Goal: Information Seeking & Learning: Learn about a topic

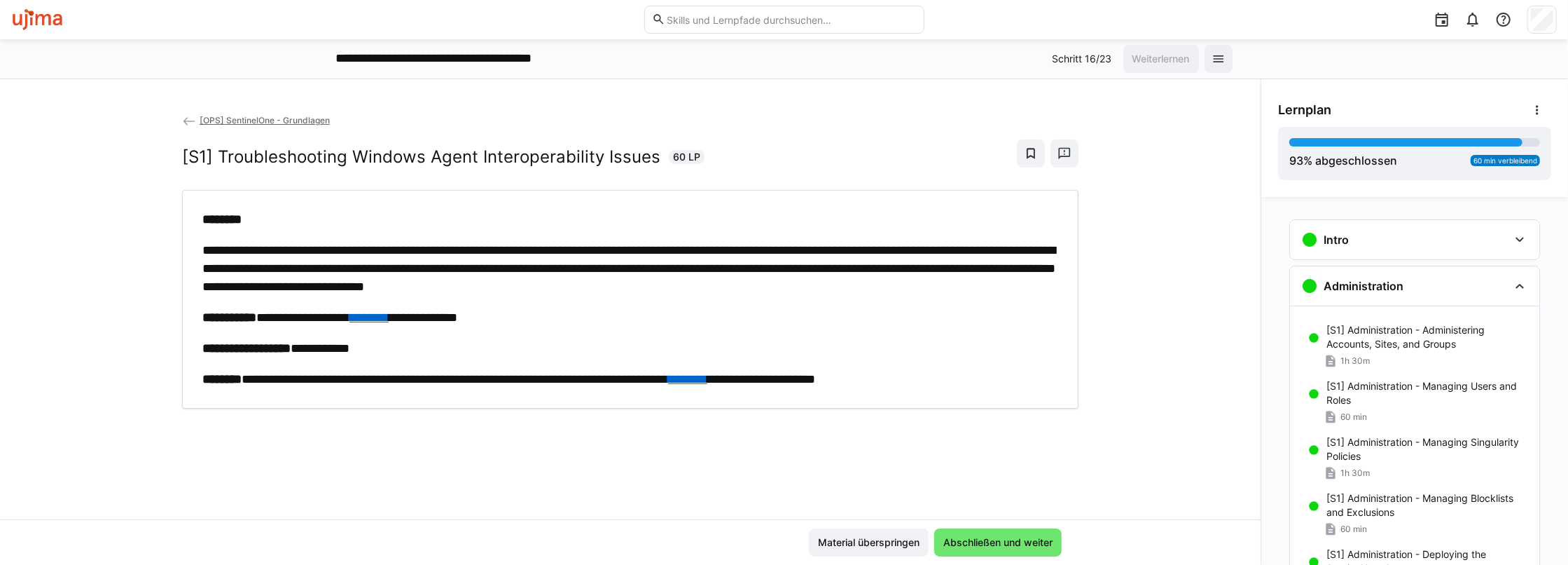
scroll to position [478, 0]
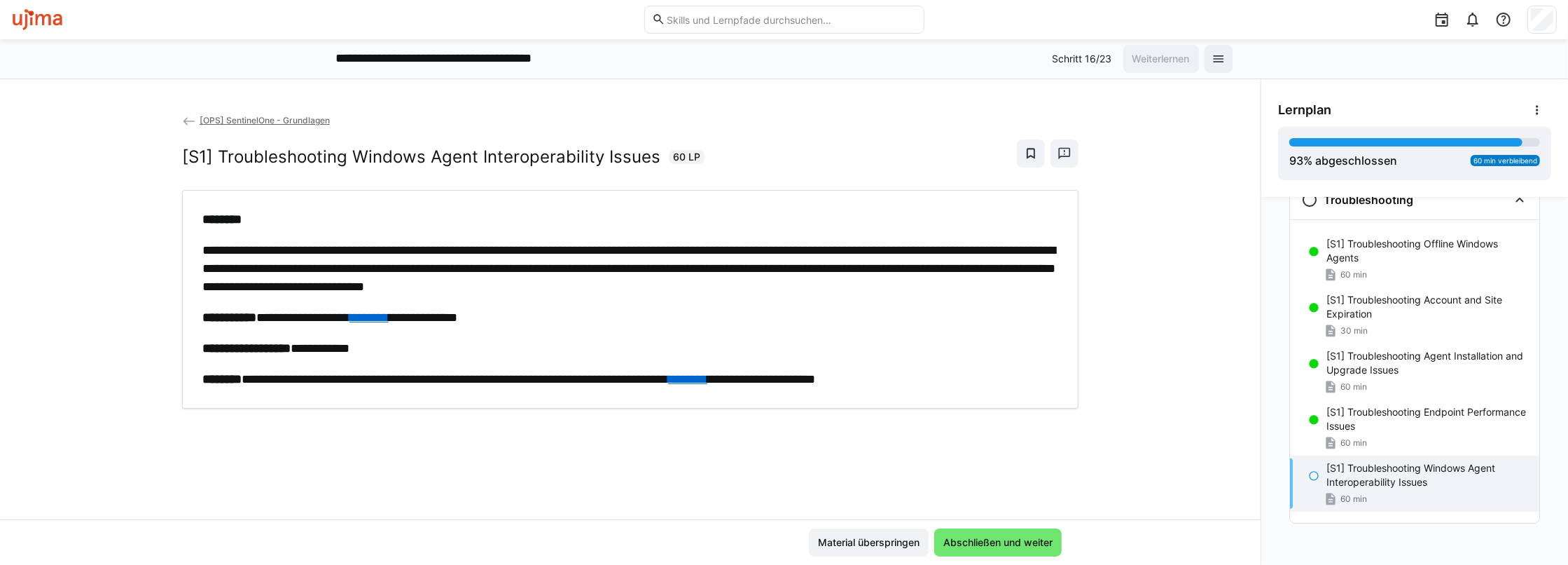
click at [707, 377] on link "********" at bounding box center [687, 379] width 39 height 13
click at [1009, 543] on span "Abschließen und weiter" at bounding box center [998, 543] width 113 height 14
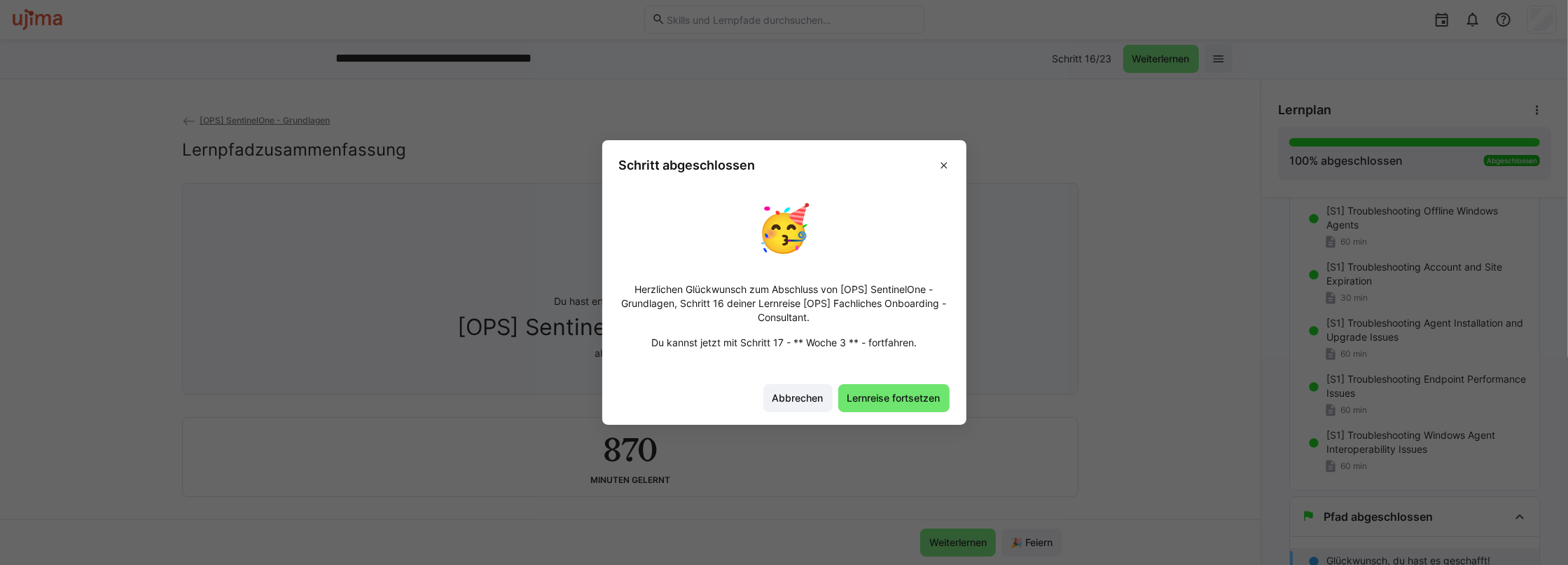
scroll to position [524, 0]
click at [895, 395] on span "Lernreise fortsetzen" at bounding box center [894, 398] width 97 height 14
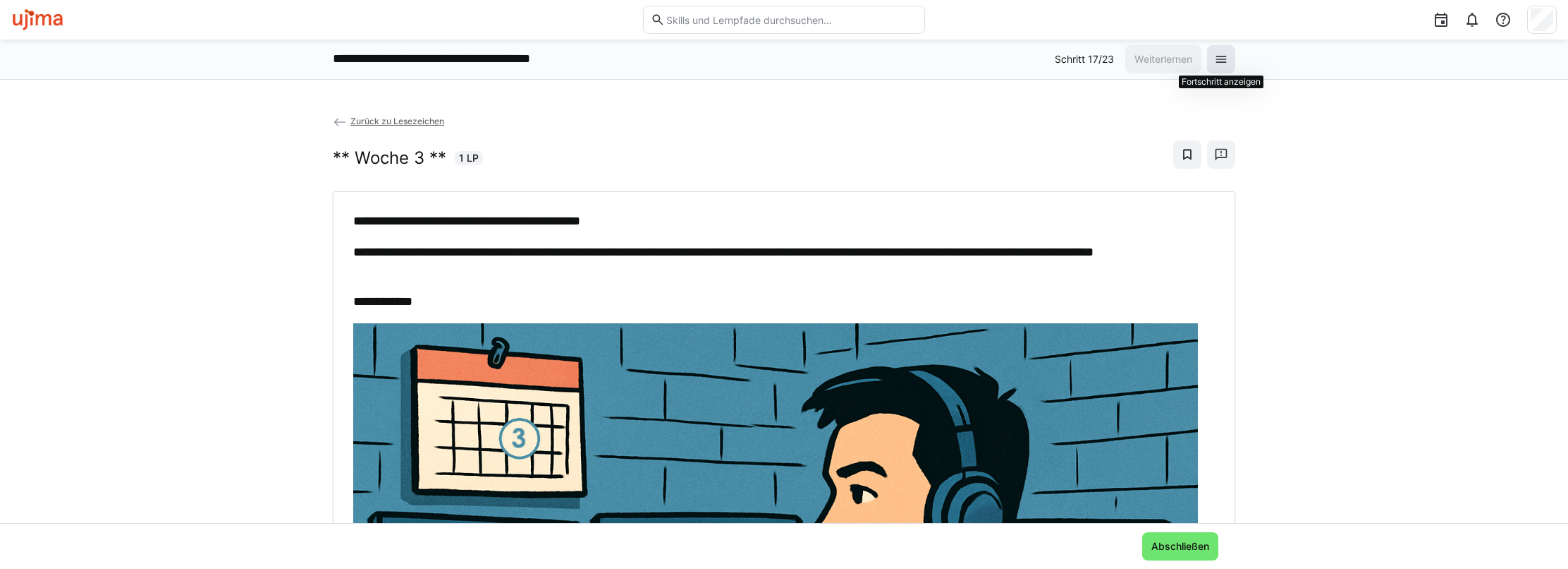
click at [1223, 55] on eds-icon at bounding box center [1221, 60] width 14 height 14
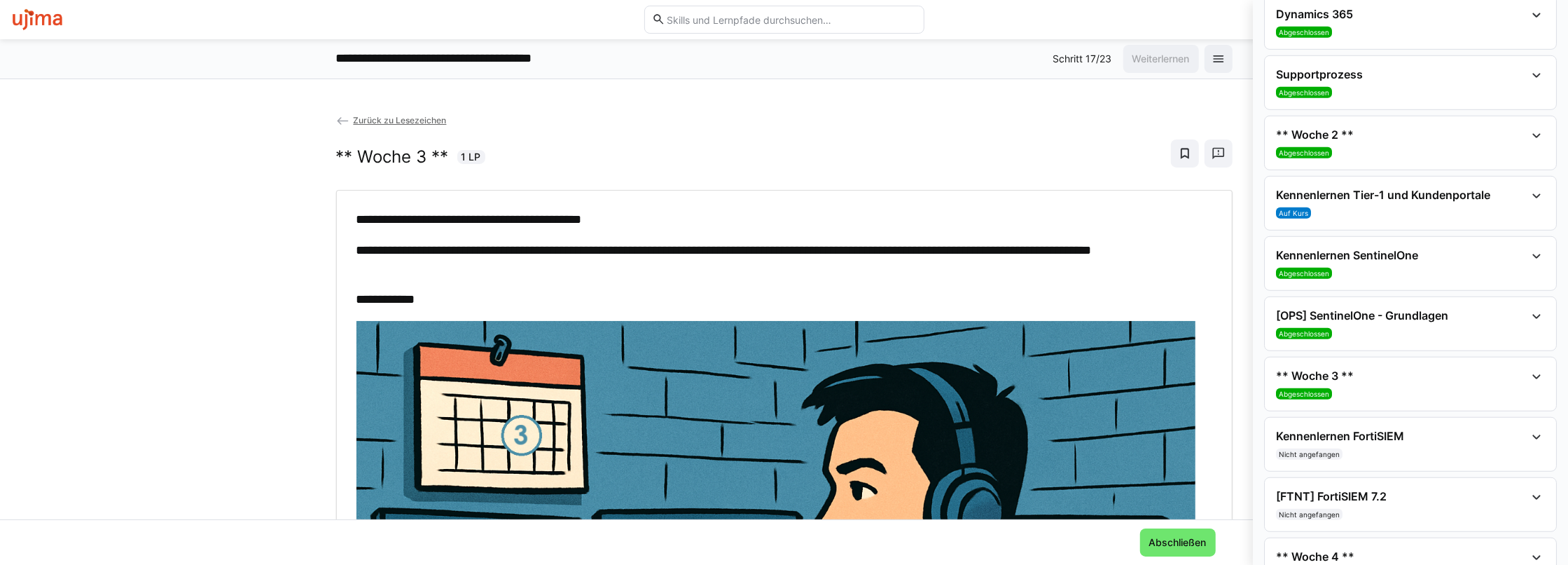
scroll to position [770, 0]
click at [1528, 186] on eds-icon at bounding box center [1536, 194] width 17 height 17
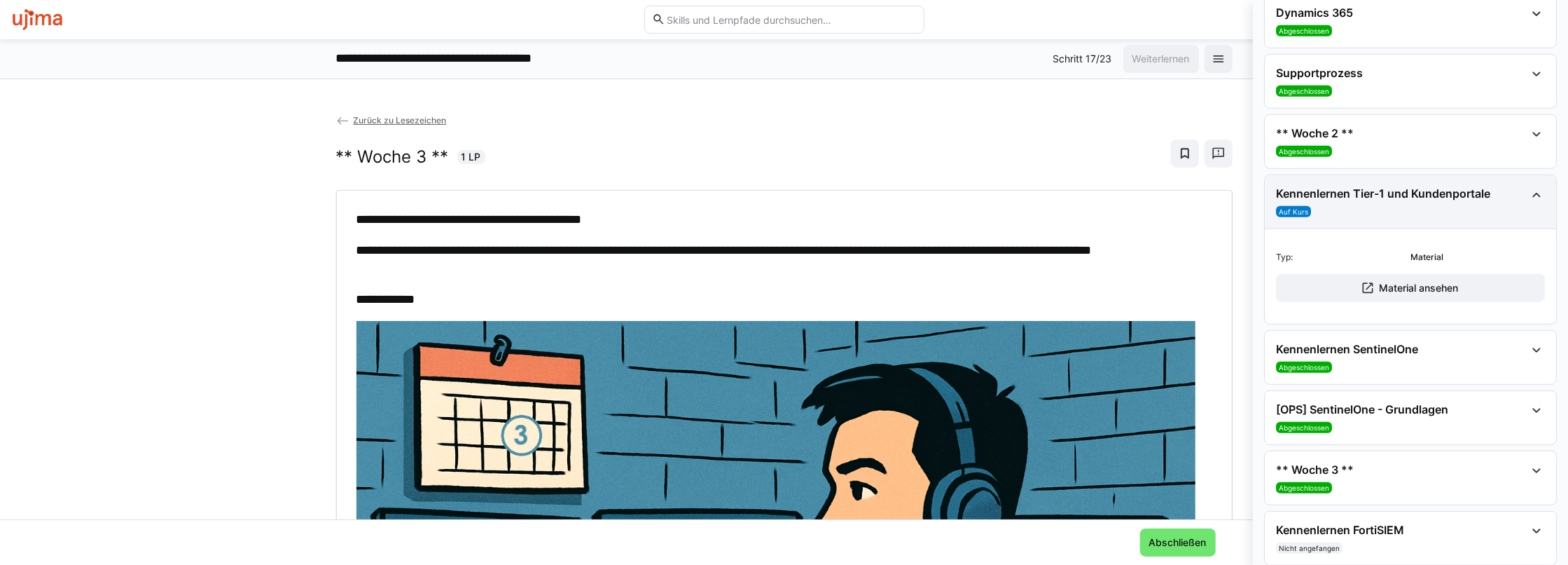
click at [1528, 186] on eds-icon at bounding box center [1536, 194] width 17 height 17
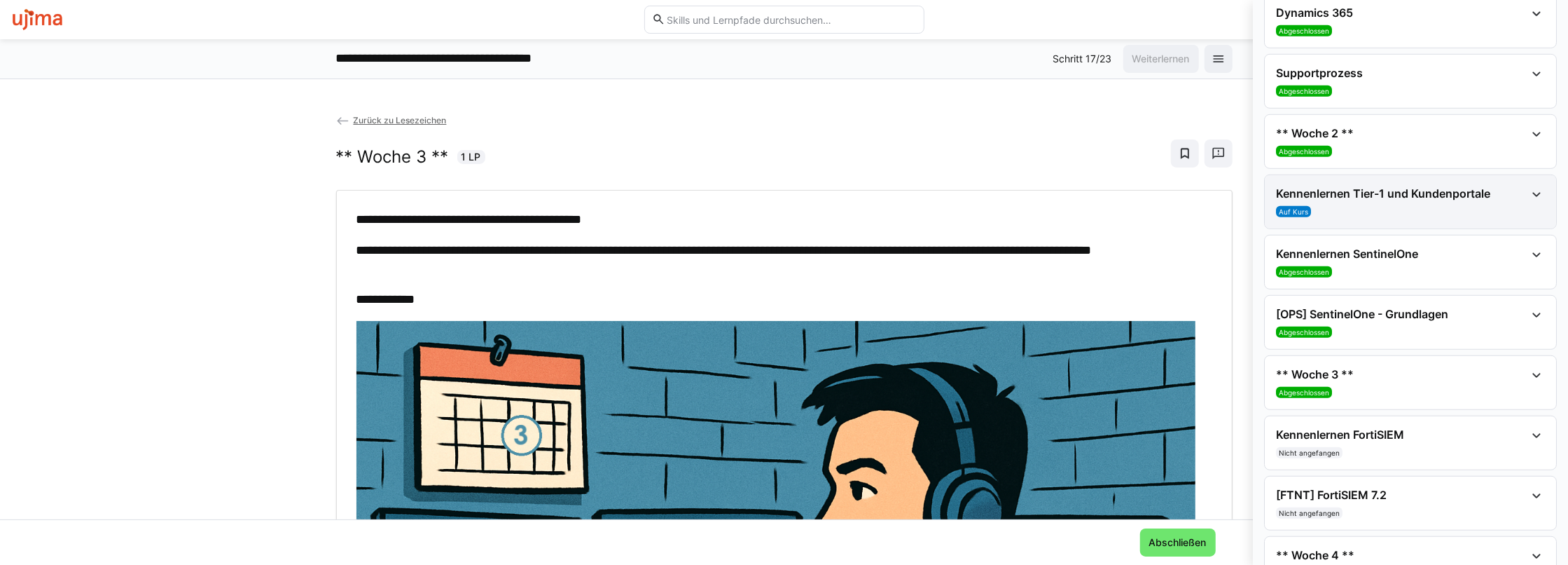
click at [1471, 191] on h4 "Kennenlernen Tier-1 und Kundenportale" at bounding box center [1400, 193] width 249 height 14
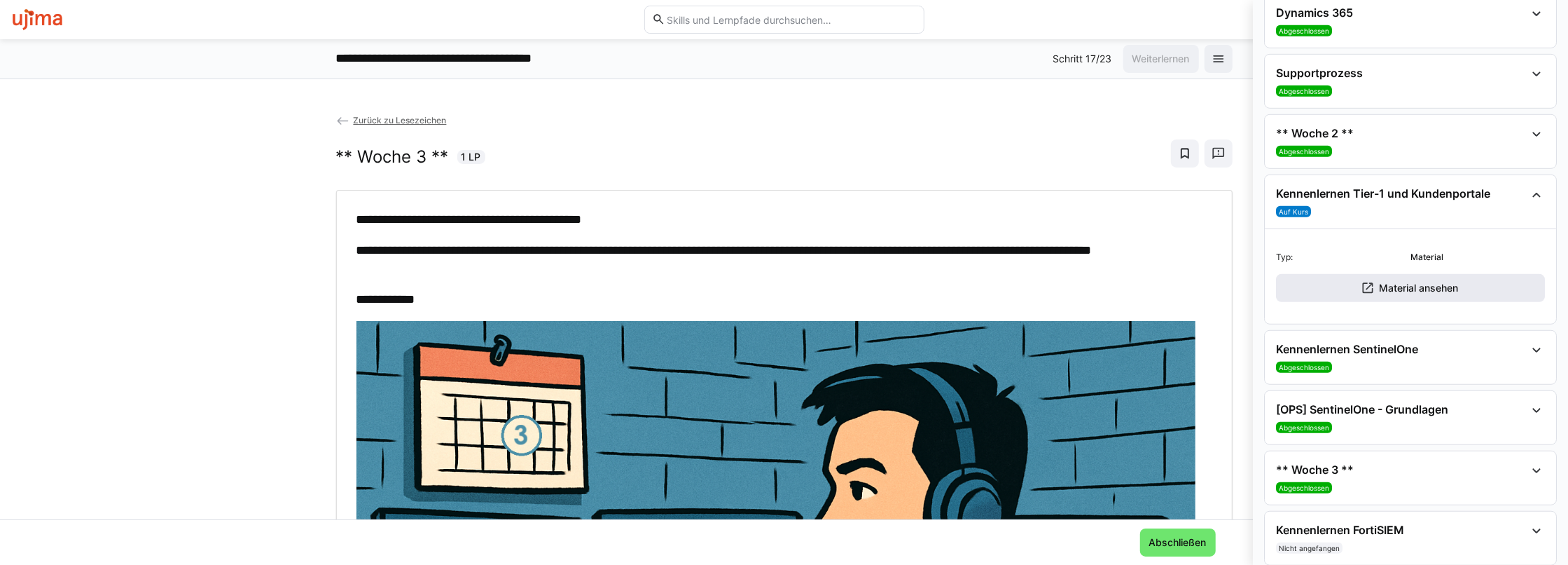
click at [1360, 281] on eds-icon at bounding box center [1368, 288] width 14 height 14
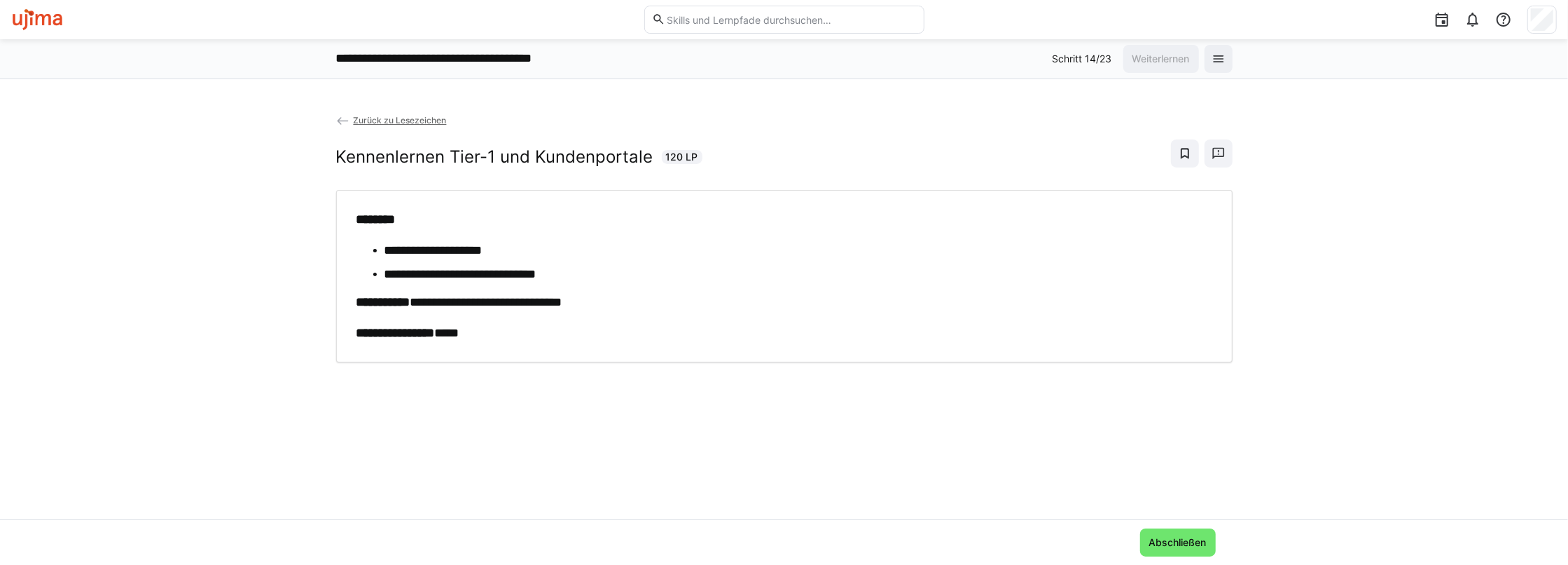
click at [1233, 50] on div "**********" at bounding box center [784, 59] width 1568 height 40
click at [1223, 54] on eds-icon at bounding box center [1219, 59] width 14 height 14
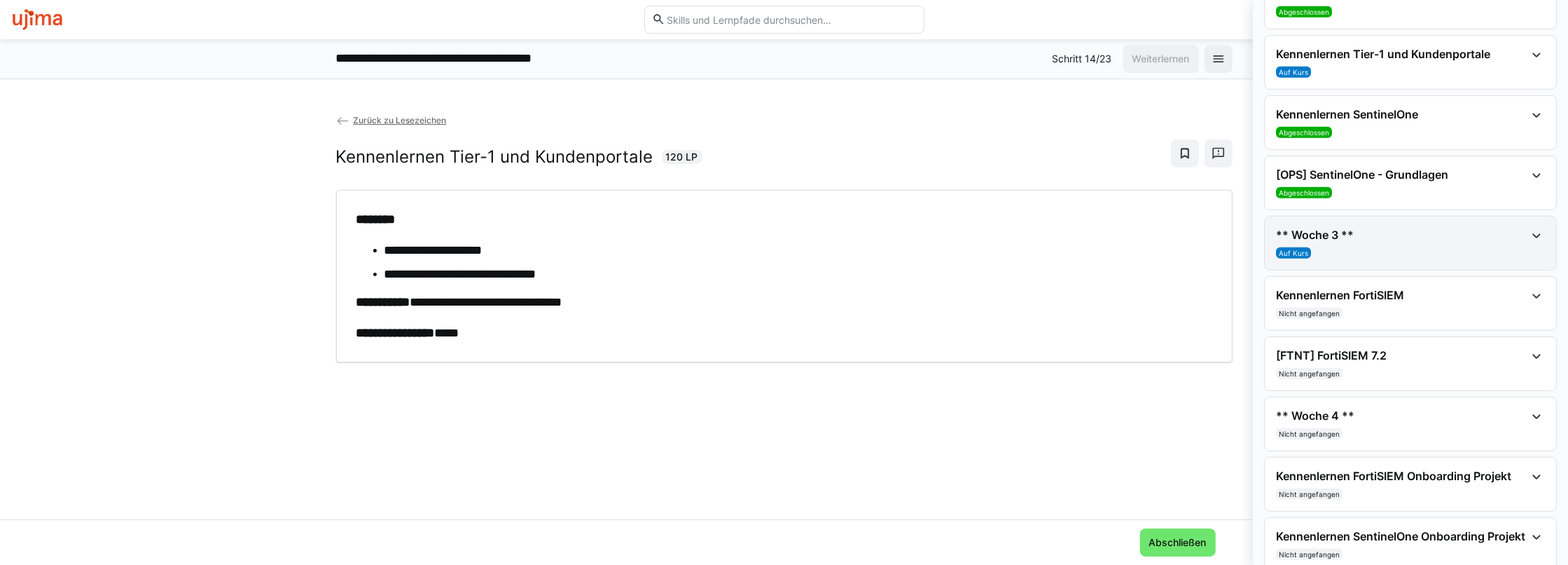
scroll to position [911, 0]
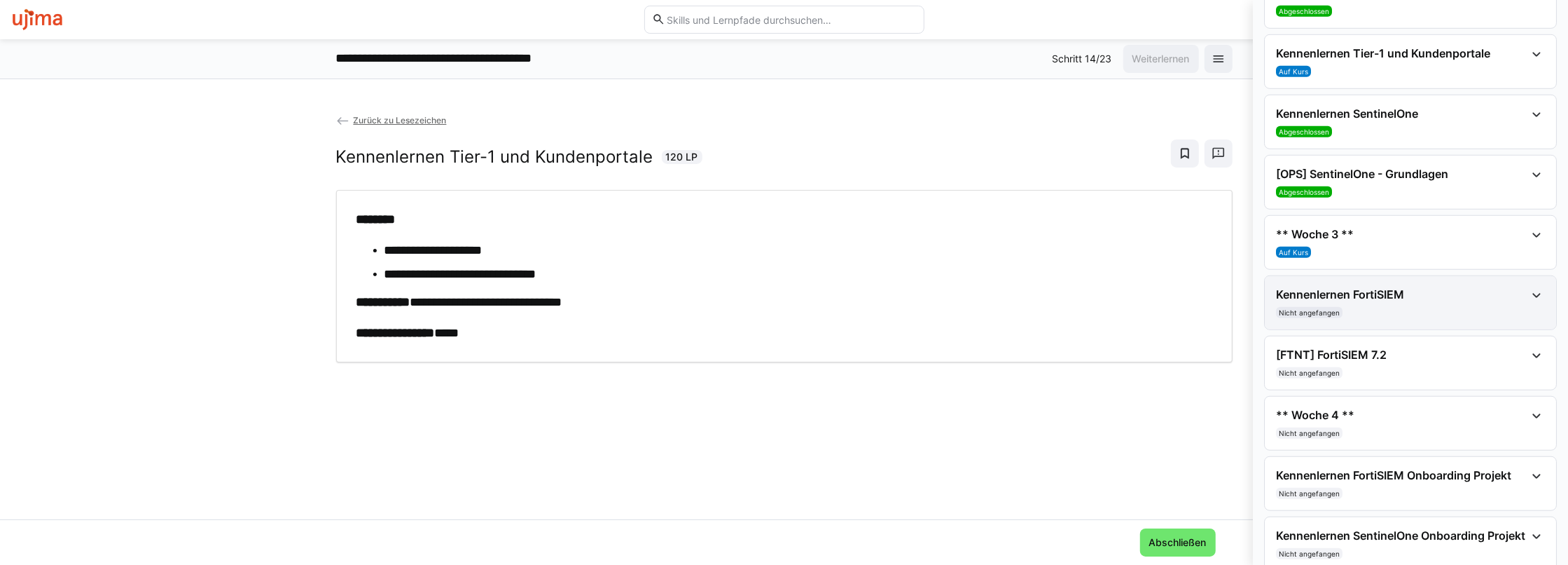
click at [1529, 288] on eds-icon at bounding box center [1536, 295] width 17 height 17
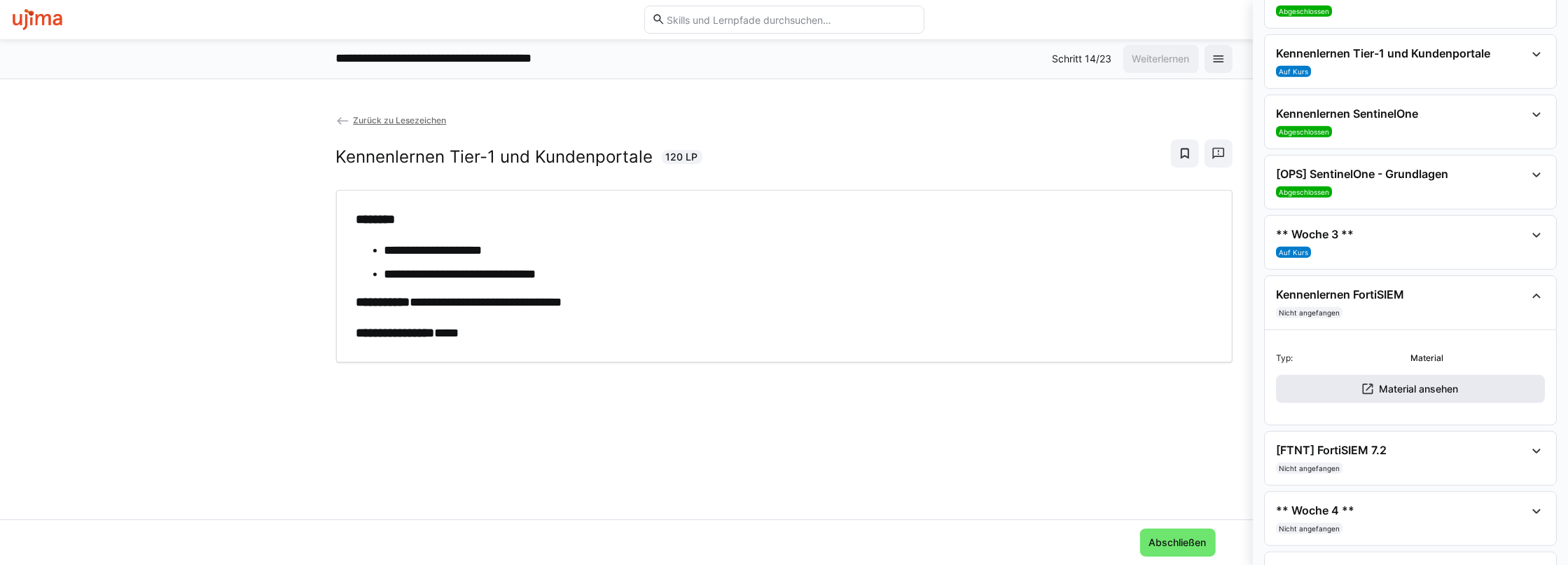
click at [1413, 382] on span "Material ansehen" at bounding box center [1418, 389] width 83 height 14
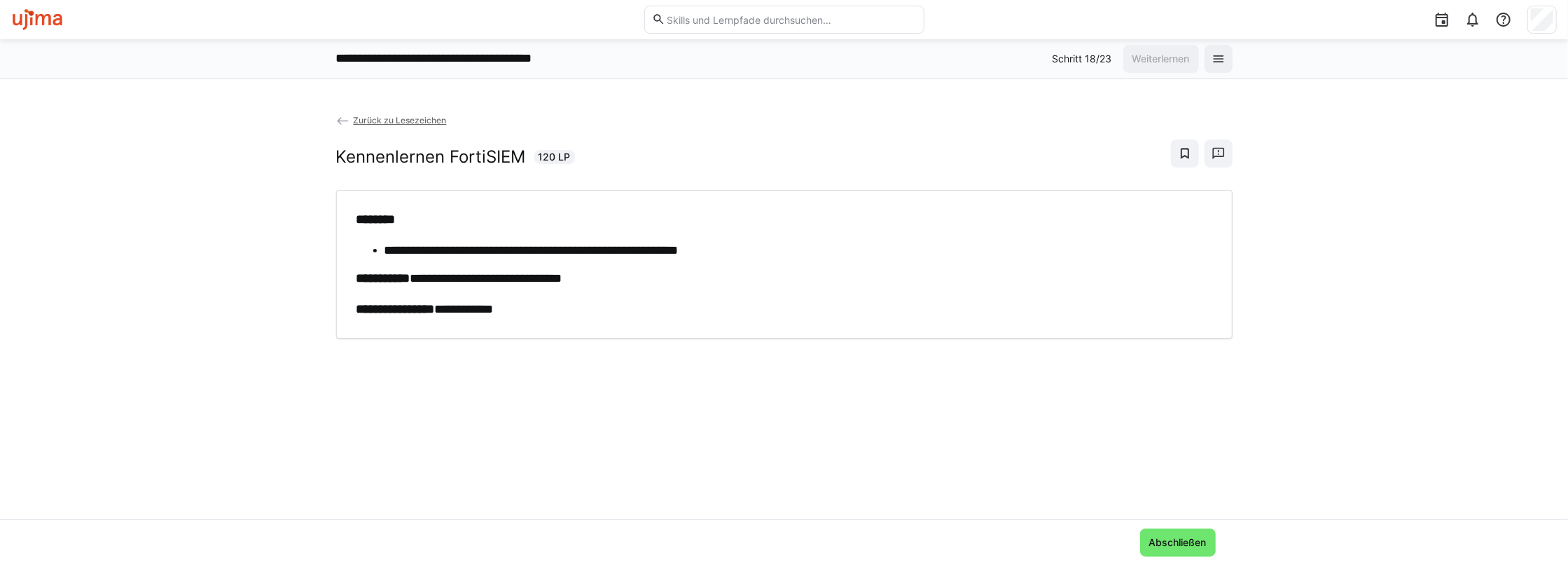
click at [382, 116] on span "Zurück zu Lesezeichen" at bounding box center [399, 120] width 93 height 10
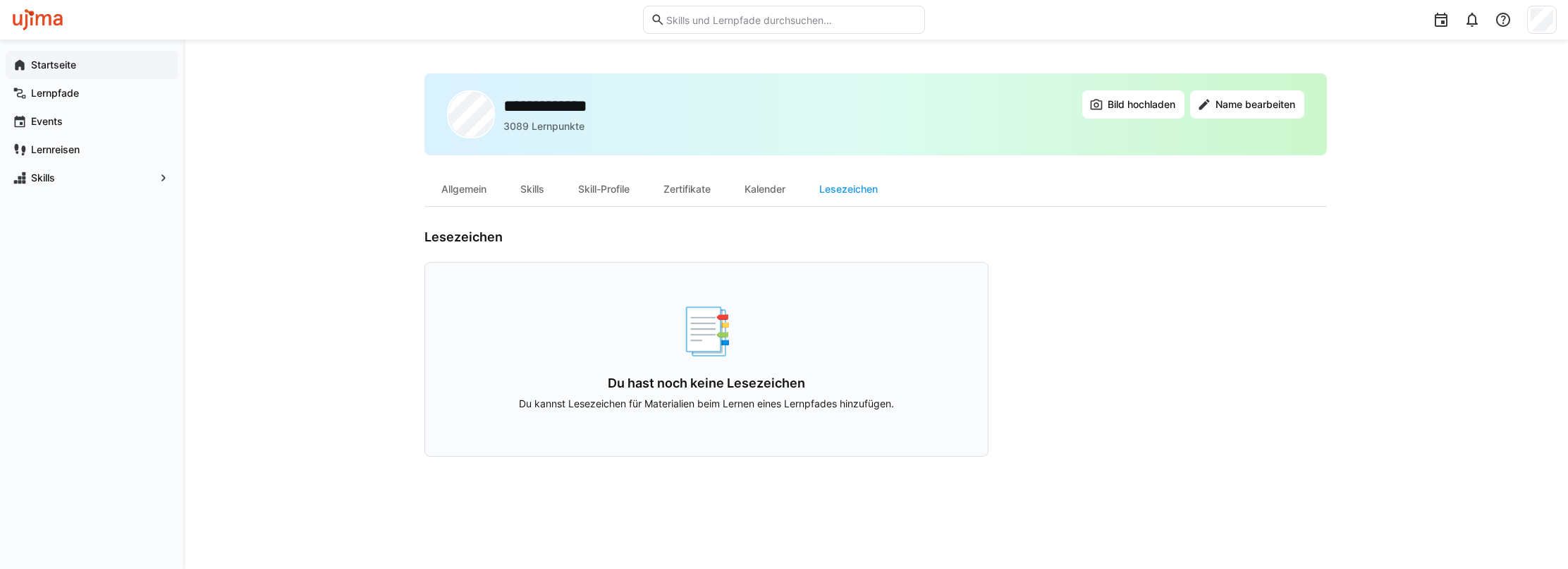
click at [0, 0] on app-navigation-label "Startseite" at bounding box center [0, 0] width 0 height 0
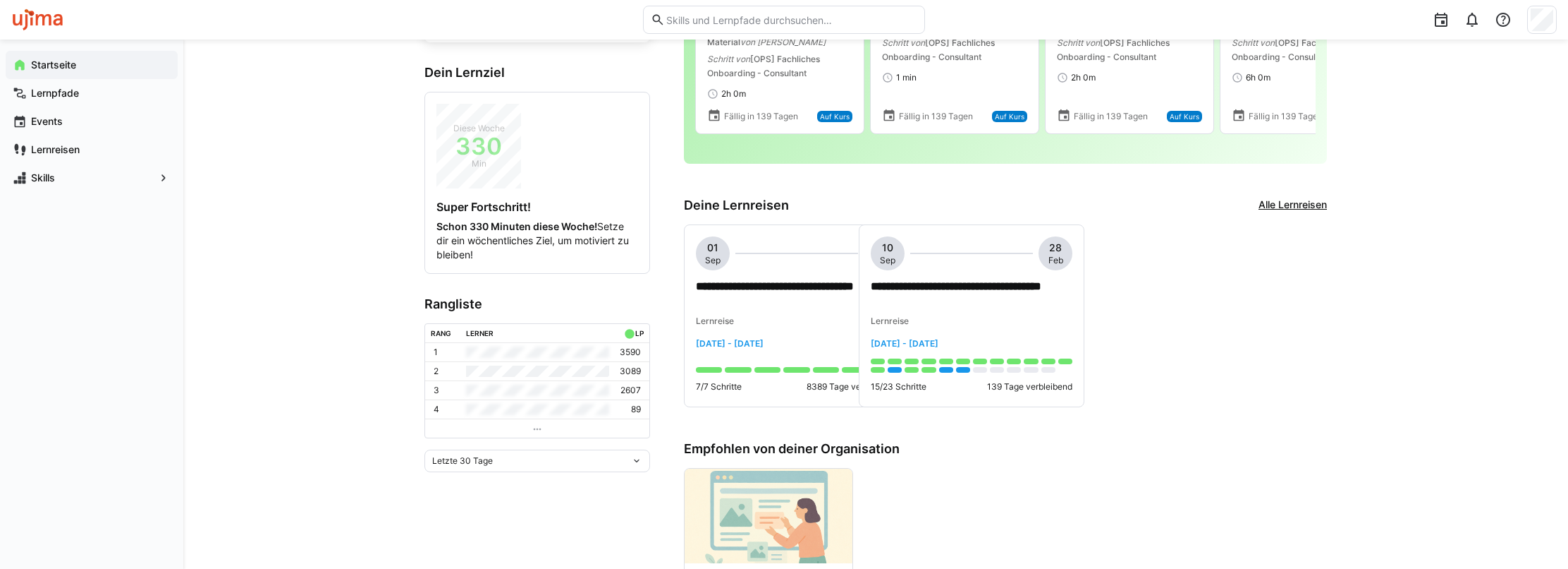
scroll to position [212, 0]
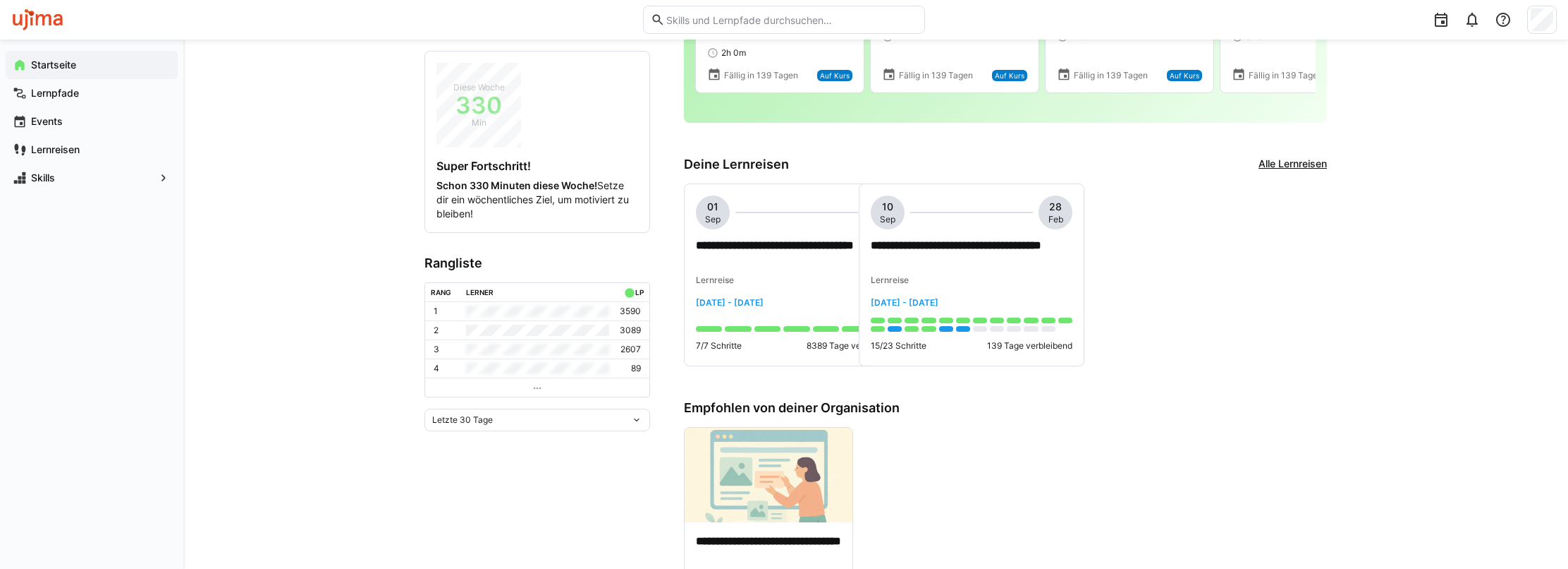
click at [517, 414] on div "Letzte 30 Tage" at bounding box center [531, 419] width 199 height 10
click at [487, 449] on div "Letzte 7 Tage" at bounding box center [536, 447] width 208 height 11
click at [495, 414] on div "Letzte 7 Tage" at bounding box center [531, 419] width 199 height 10
click at [484, 462] on span "Letzte 30 Tage" at bounding box center [537, 470] width 226 height 23
click at [490, 410] on div "Letzte 30 Tage" at bounding box center [537, 420] width 226 height 23
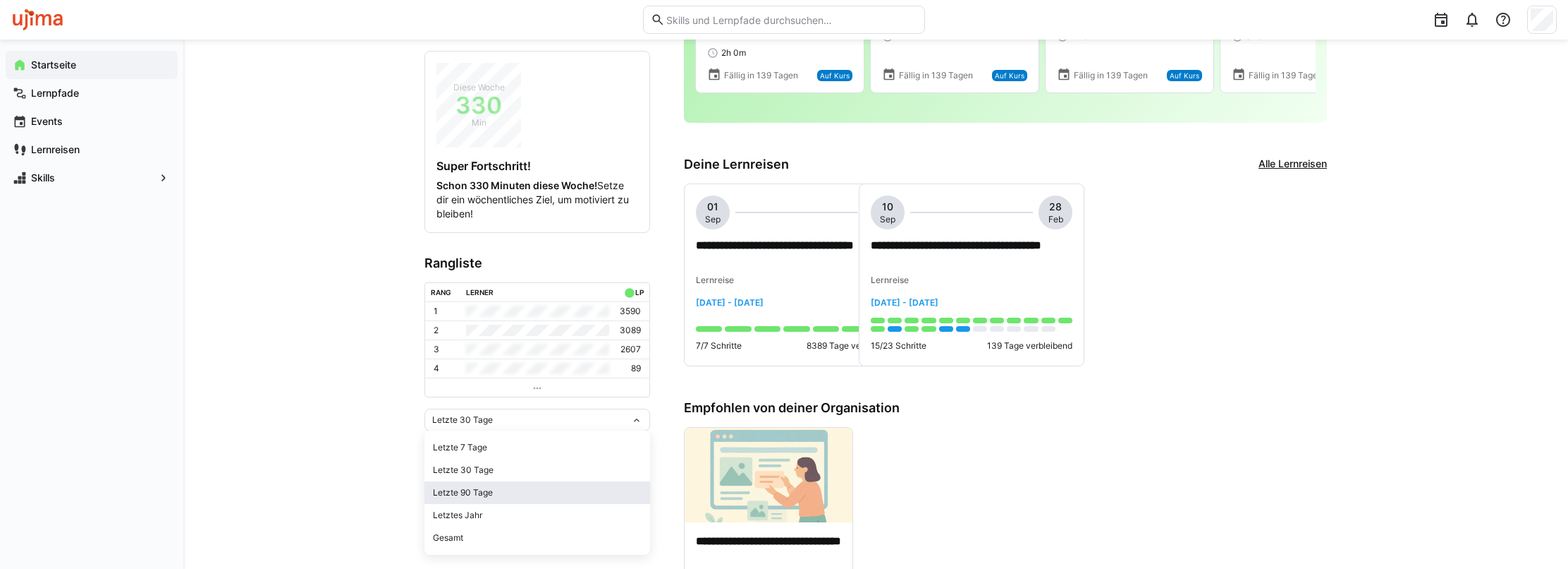
click at [473, 483] on span "Letzte 90 Tage" at bounding box center [537, 493] width 226 height 23
click at [495, 414] on div "Letzte 90 Tage" at bounding box center [531, 419] width 199 height 10
click at [480, 471] on div "Letzte 30 Tage" at bounding box center [536, 470] width 208 height 11
click at [523, 418] on div "Letzte 30 Tage" at bounding box center [531, 419] width 199 height 10
click at [493, 448] on div "Letzte 7 Tage" at bounding box center [536, 447] width 208 height 11
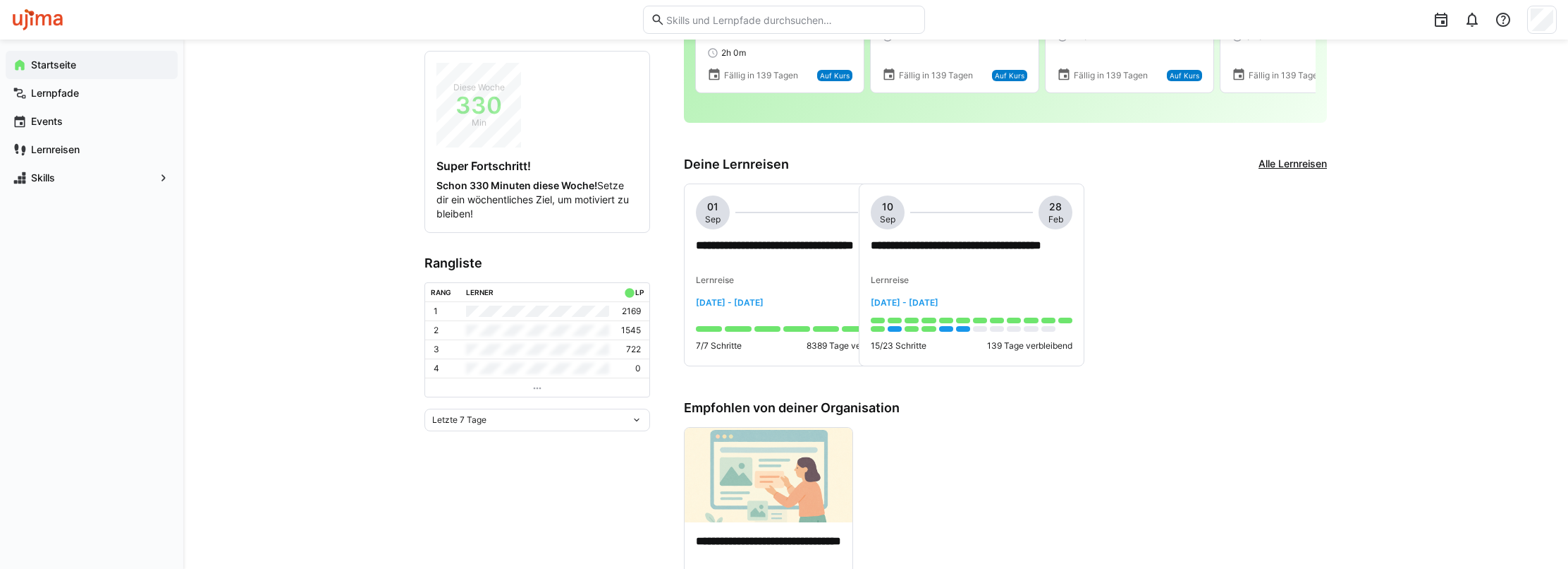
click at [466, 410] on div "Letzte 7 Tage" at bounding box center [537, 420] width 226 height 23
click at [480, 464] on span "Letzte 30 Tage" at bounding box center [537, 470] width 226 height 23
click at [980, 243] on p "**********" at bounding box center [972, 254] width 203 height 32
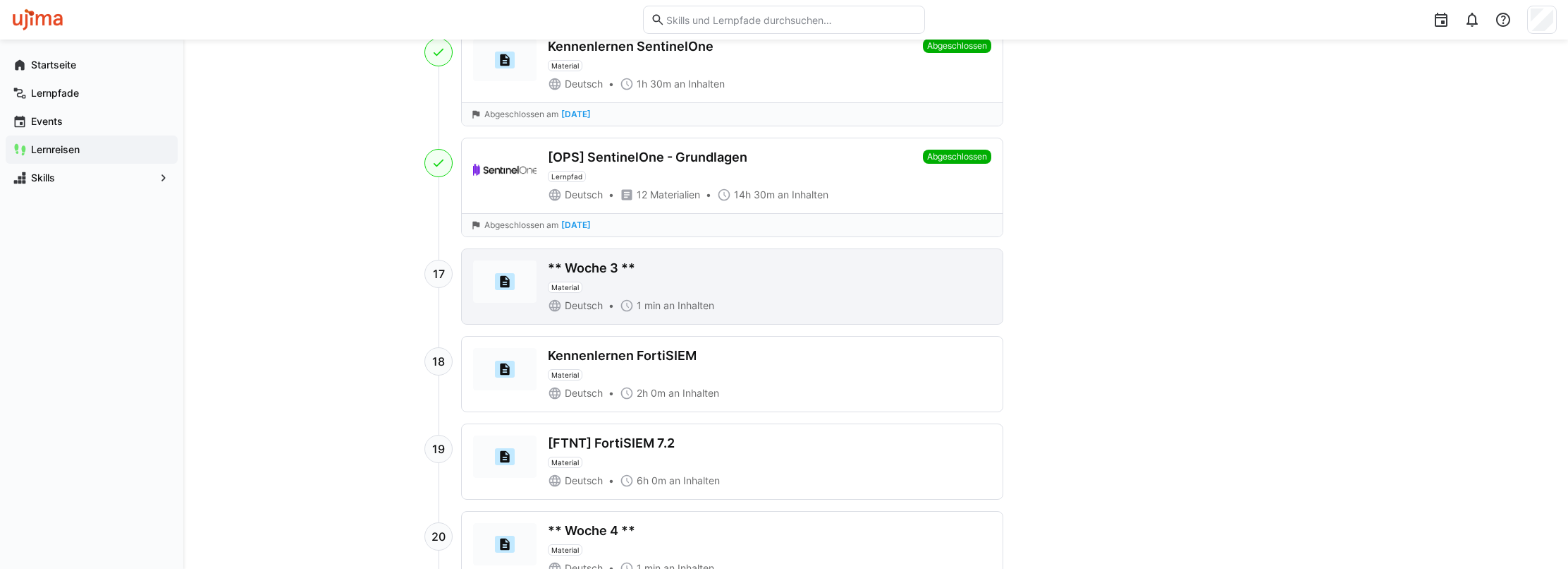
scroll to position [1828, 0]
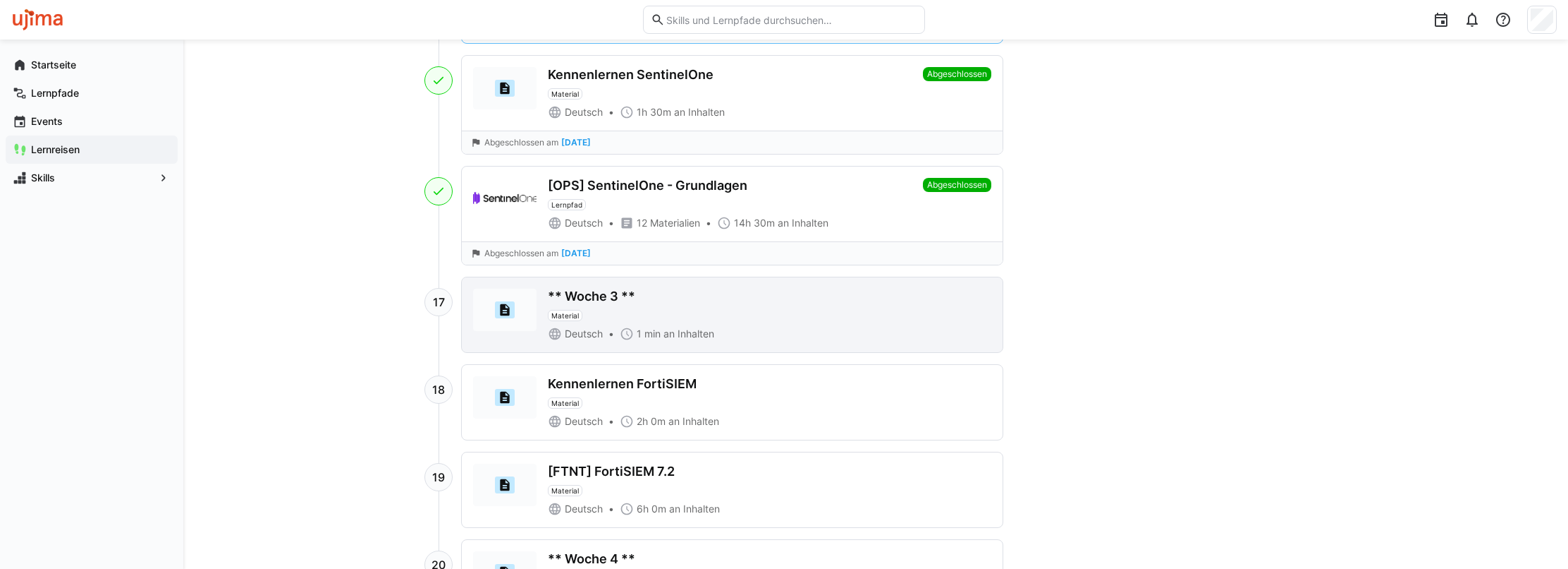
click at [623, 289] on div "** Woche 3 **" at bounding box center [591, 296] width 88 height 15
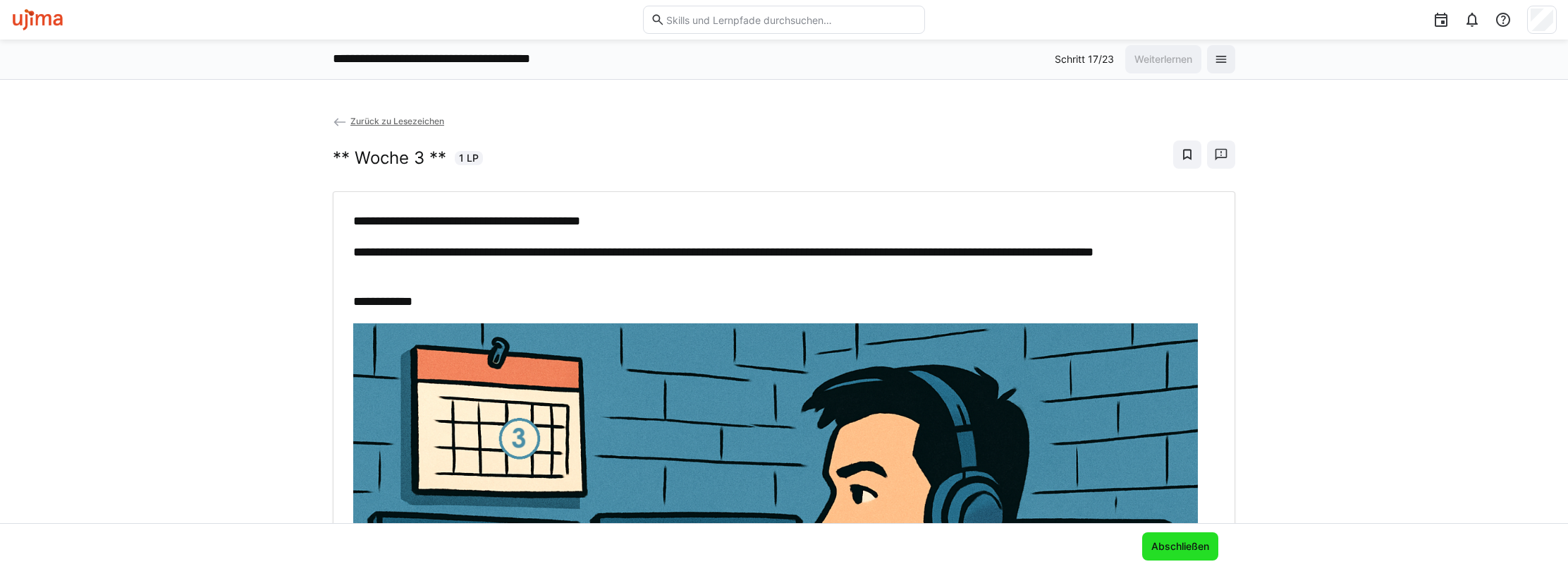
click at [1197, 545] on span "Abschließen" at bounding box center [1180, 546] width 62 height 14
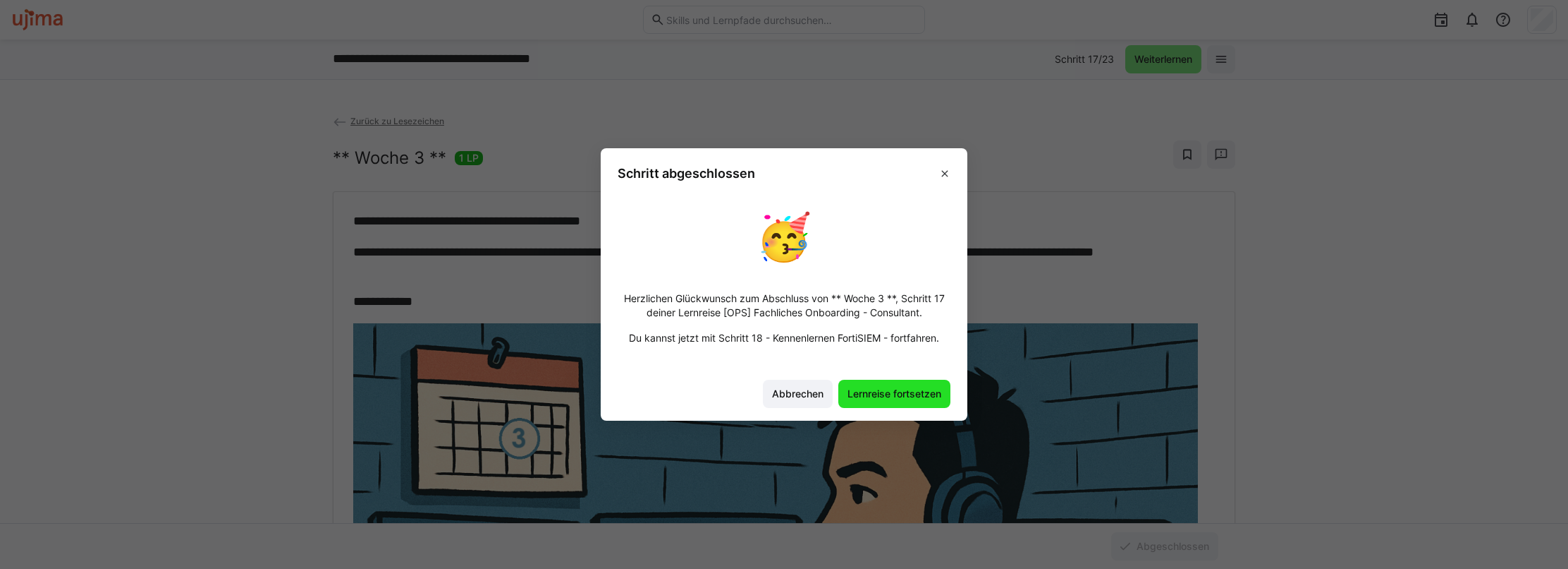
click at [882, 390] on span "Lernreise fortsetzen" at bounding box center [894, 394] width 98 height 14
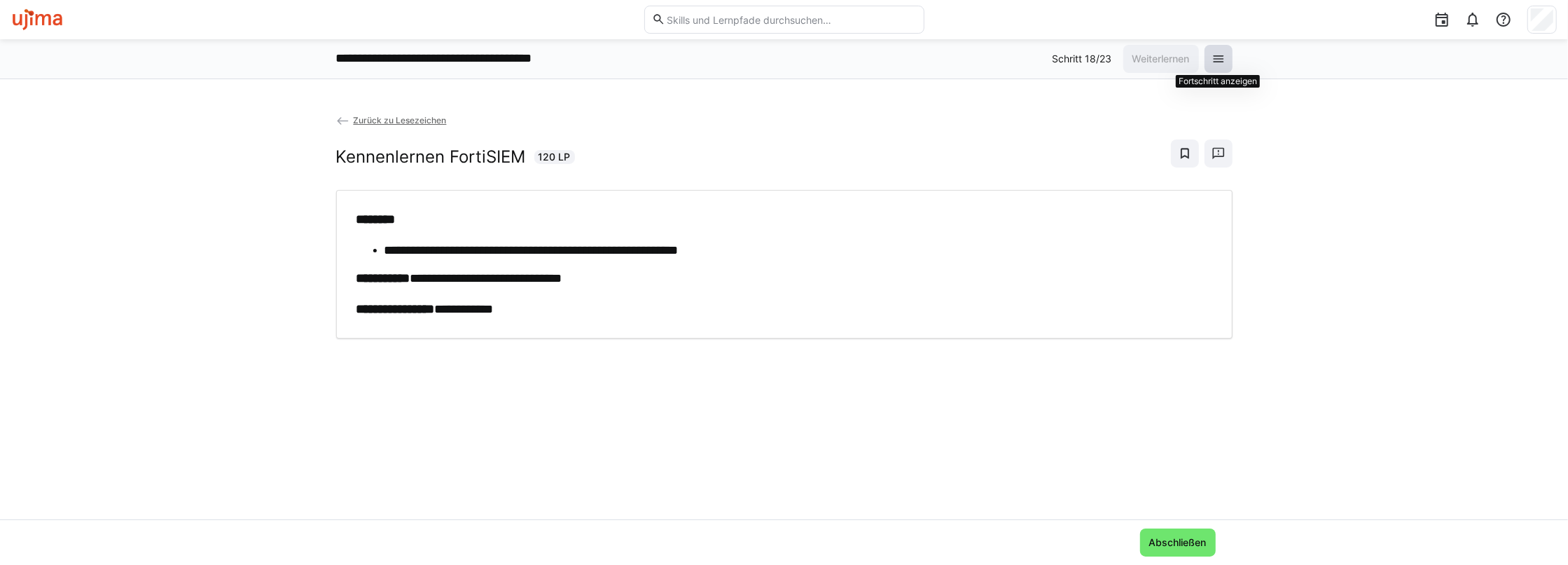
click at [1222, 61] on eds-icon at bounding box center [1219, 59] width 14 height 14
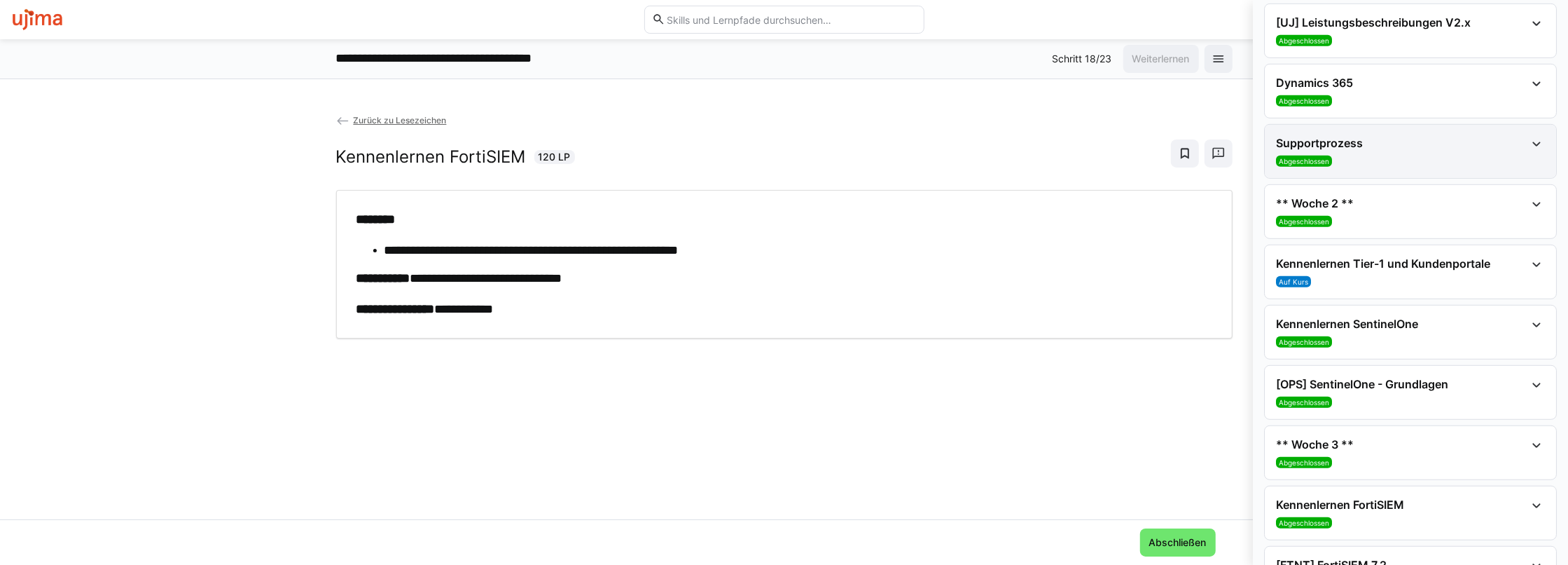
scroll to position [977, 0]
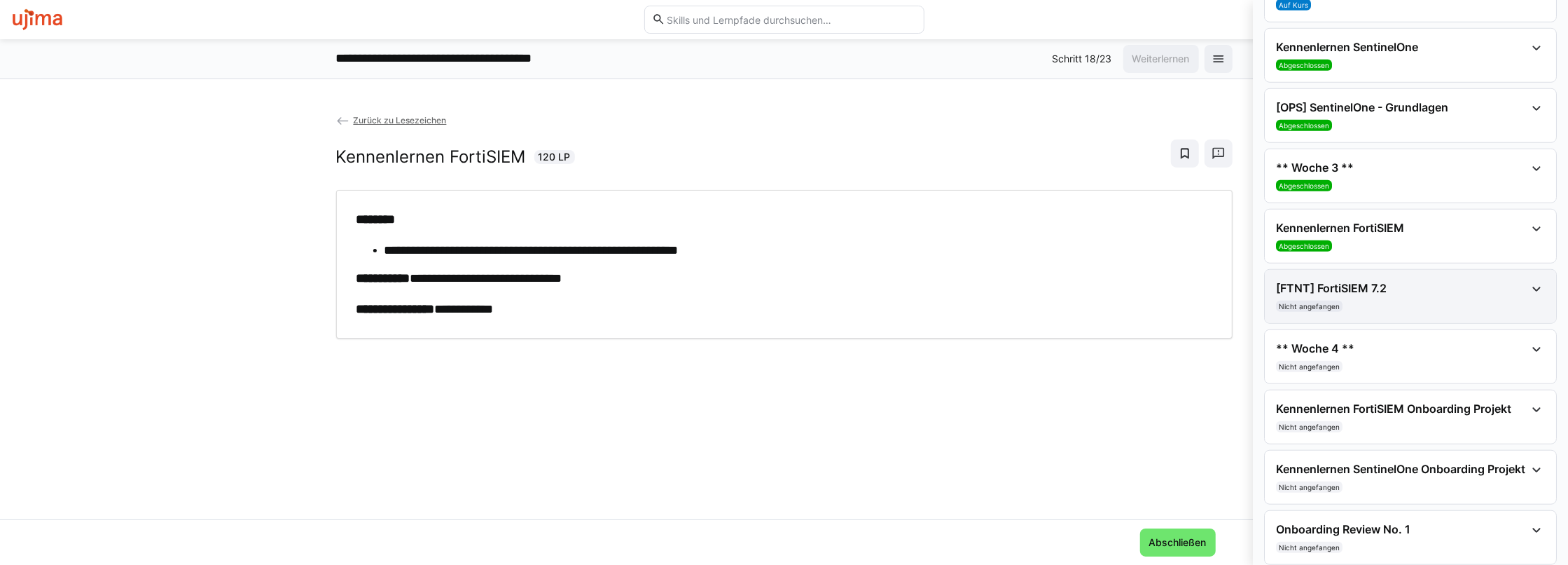
click at [1373, 284] on h4 "[FTNT] FortiSIEM 7.2" at bounding box center [1400, 288] width 249 height 14
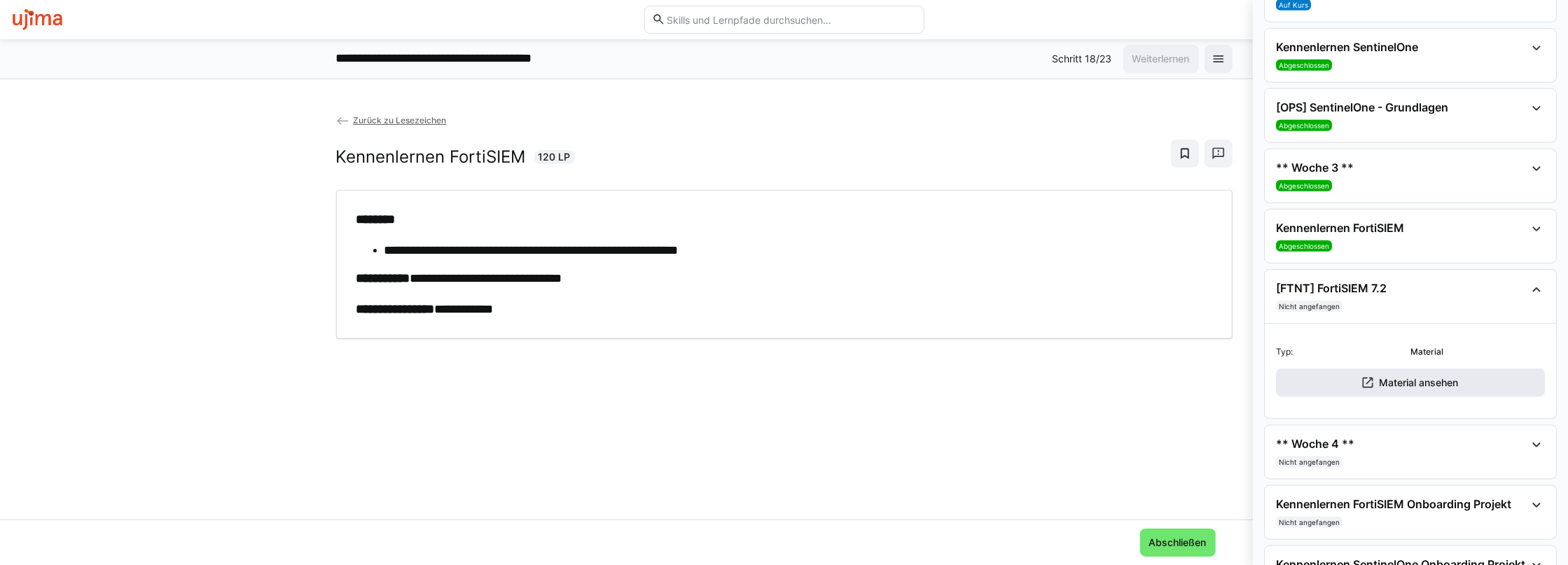
click at [1405, 376] on span "Material ansehen" at bounding box center [1418, 383] width 83 height 14
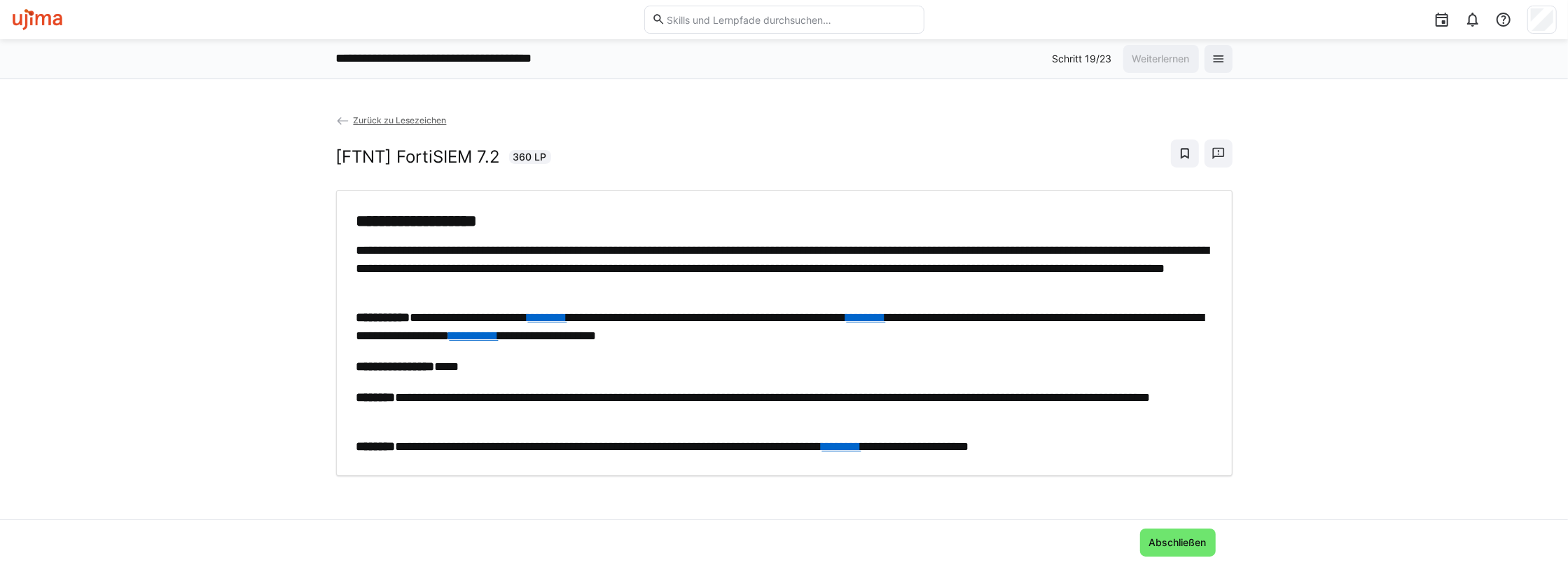
click at [567, 318] on link "********" at bounding box center [547, 317] width 39 height 13
click at [780, 161] on div "[FTNT] FortiSIEM 7.2 360 LP" at bounding box center [784, 153] width 896 height 28
click at [919, 166] on div "Zurück zu Lesezeichen [FTNT] FortiSIEM 7.2 360 LP" at bounding box center [784, 151] width 896 height 77
click at [894, 137] on div "Zurück zu Lesezeichen [FTNT] FortiSIEM 7.2 360 LP" at bounding box center [784, 151] width 896 height 77
click at [886, 312] on link "********" at bounding box center [866, 317] width 39 height 13
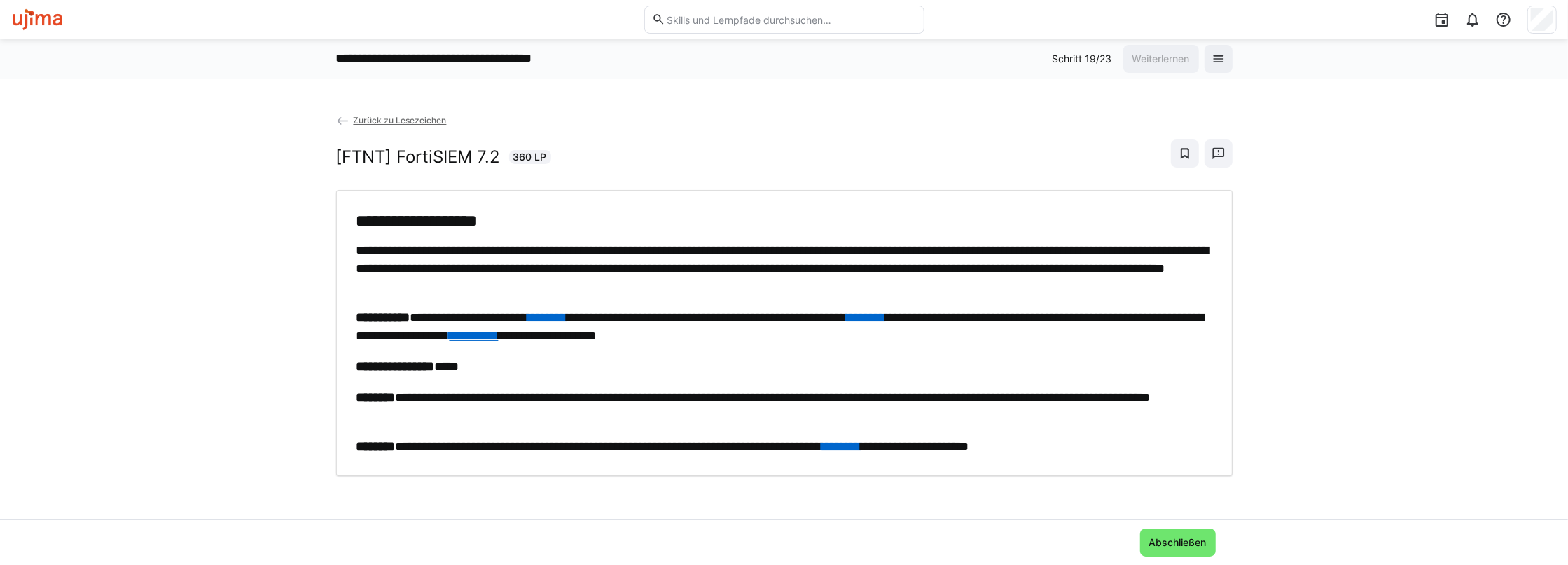
click at [387, 117] on span "Zurück zu Lesezeichen" at bounding box center [399, 120] width 93 height 10
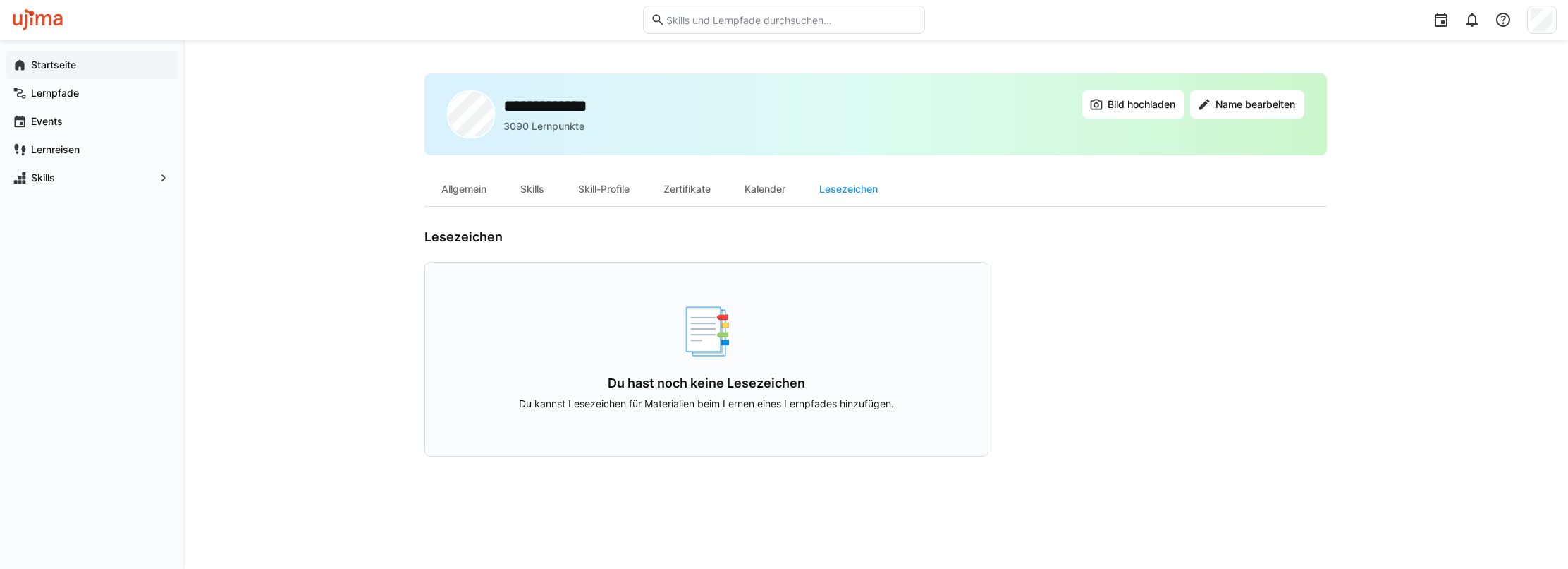
click at [0, 0] on app-navigation-label "Startseite" at bounding box center [0, 0] width 0 height 0
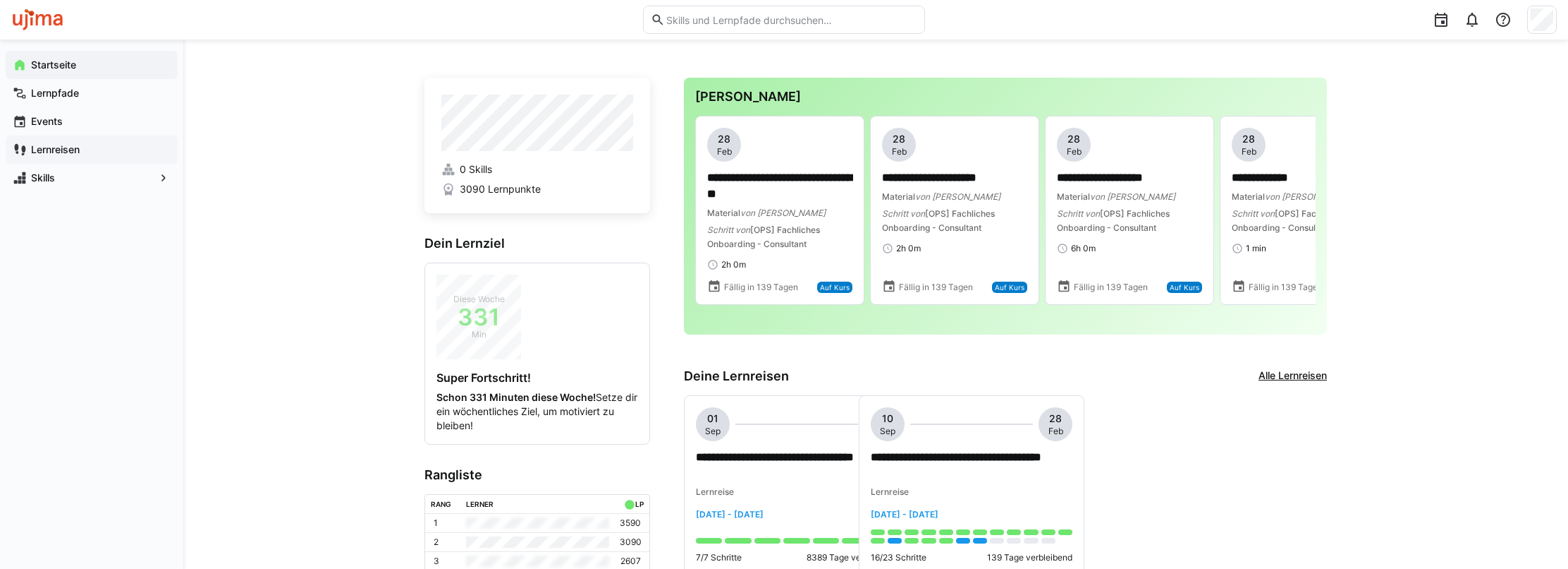
click at [0, 0] on app-navigation-label "Lernreisen" at bounding box center [0, 0] width 0 height 0
